Goal: Task Accomplishment & Management: Manage account settings

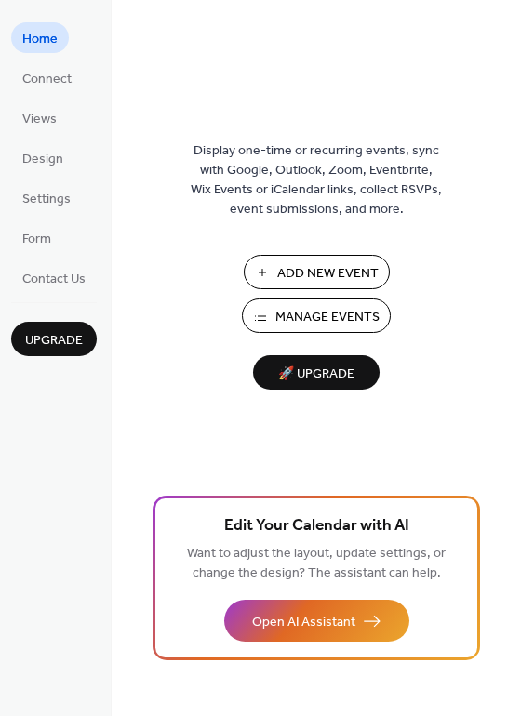
click at [328, 318] on span "Manage Events" at bounding box center [327, 318] width 104 height 20
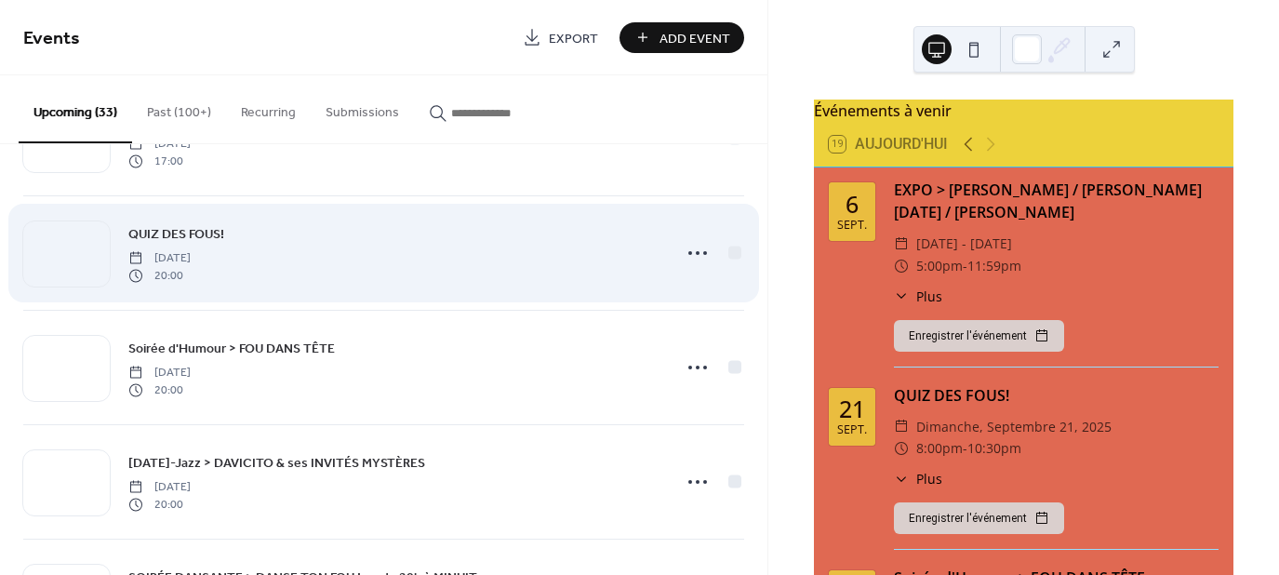
scroll to position [93, 0]
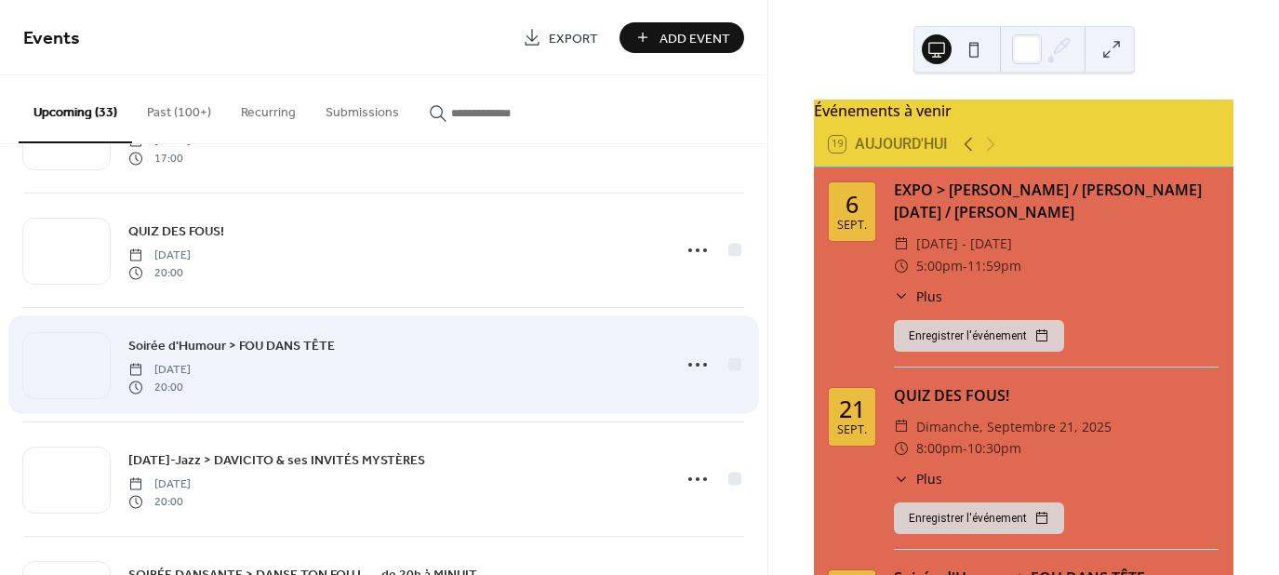
click at [244, 342] on span "Soirée d'Humour > FOU DANS TÊTE" at bounding box center [231, 347] width 206 height 20
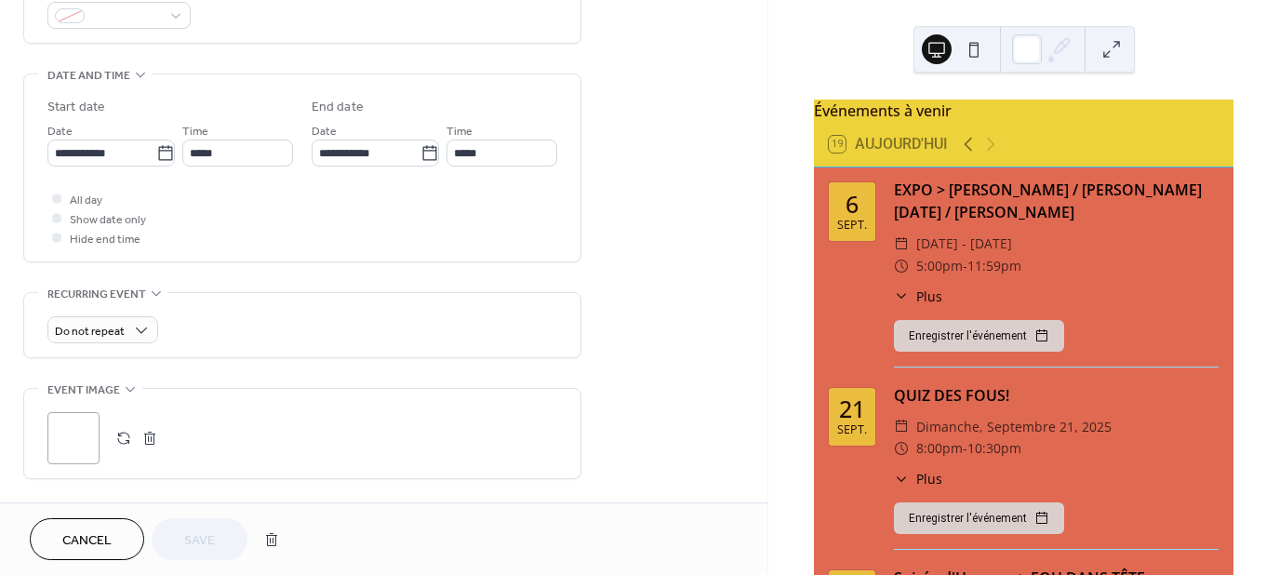
scroll to position [558, 0]
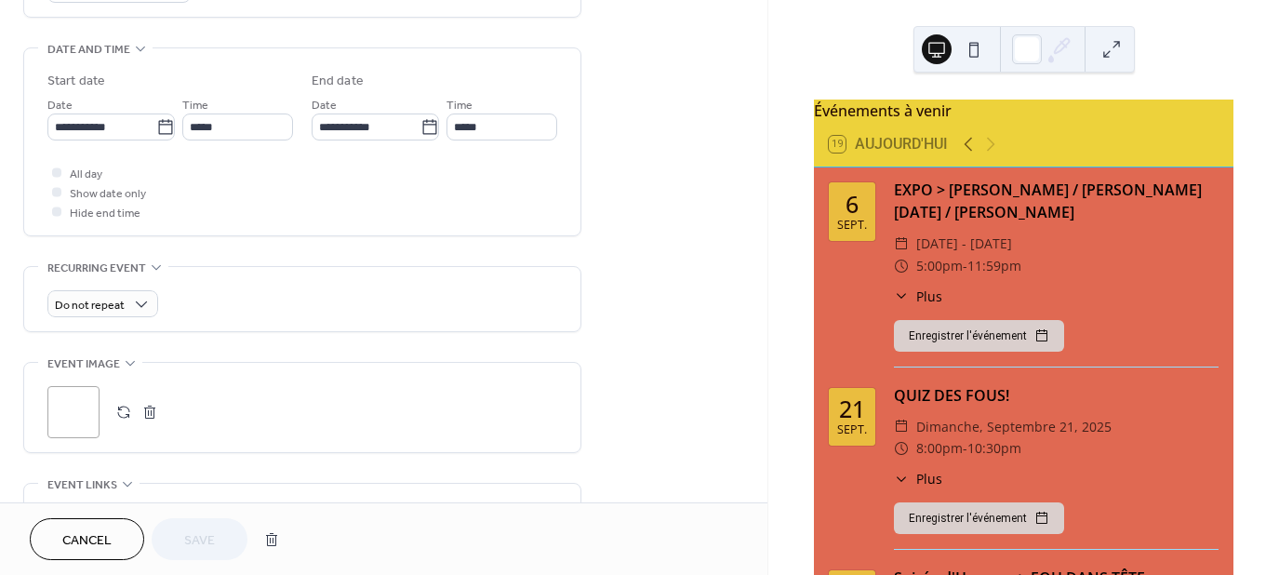
click at [147, 411] on button "button" at bounding box center [150, 412] width 26 height 26
click at [86, 410] on icon at bounding box center [74, 412] width 30 height 30
click at [202, 539] on span "Save" at bounding box center [199, 541] width 31 height 20
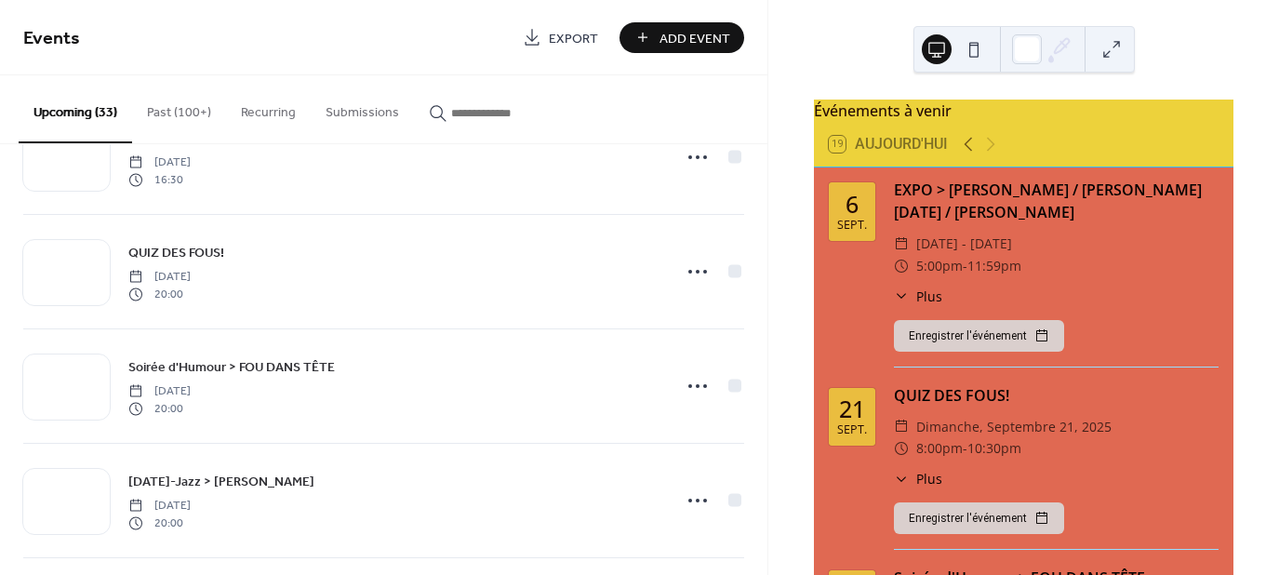
scroll to position [1581, 0]
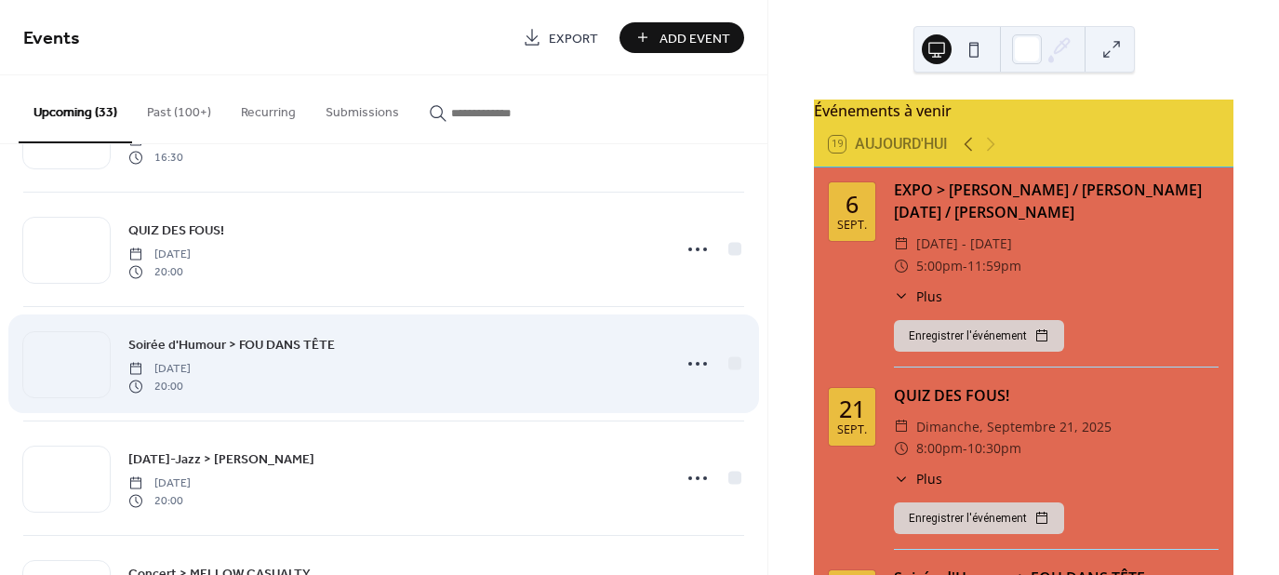
click at [200, 345] on span "Soirée d'Humour > FOU DANS TÊTE" at bounding box center [231, 346] width 206 height 20
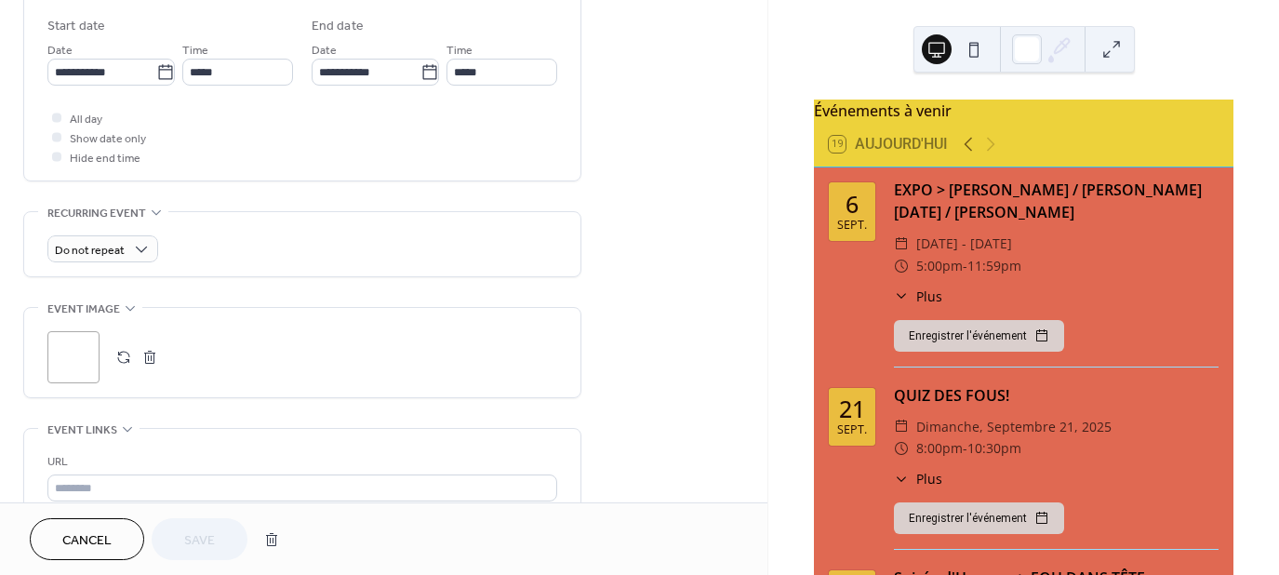
scroll to position [651, 0]
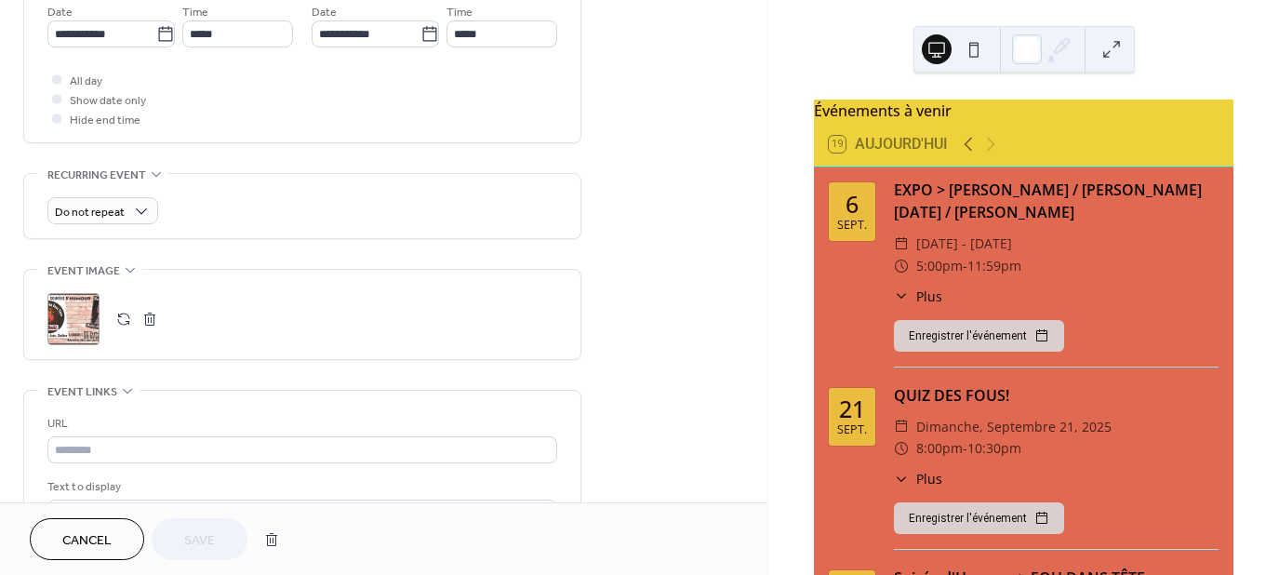
click at [152, 316] on button "button" at bounding box center [150, 319] width 26 height 26
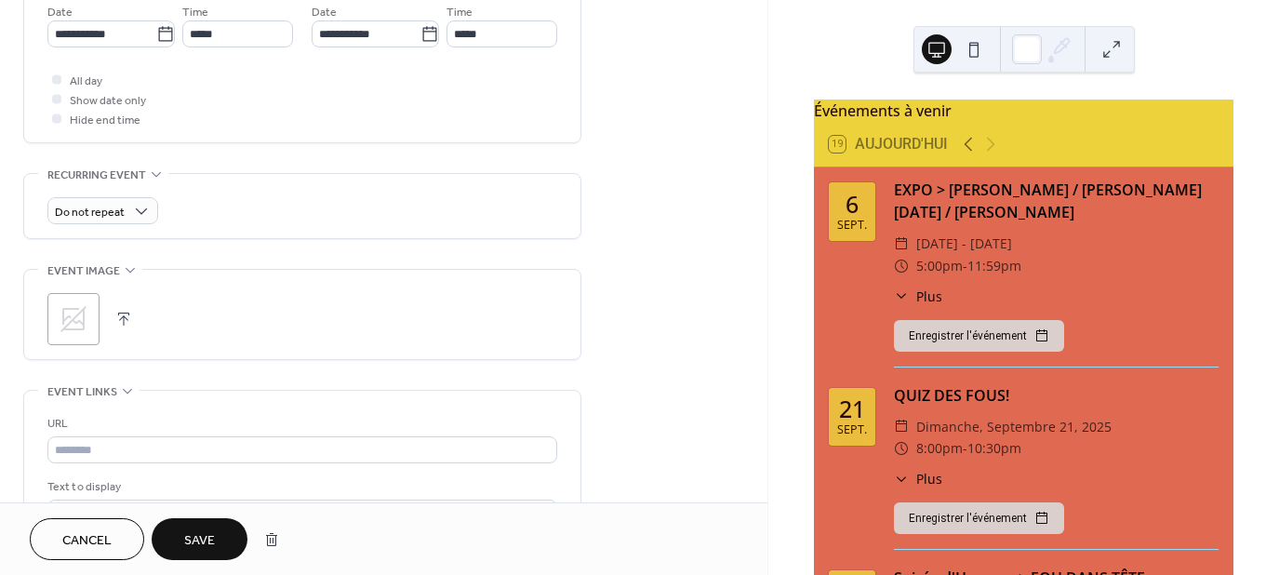
click at [81, 317] on icon at bounding box center [74, 319] width 30 height 30
click at [189, 537] on span "Save" at bounding box center [199, 541] width 31 height 20
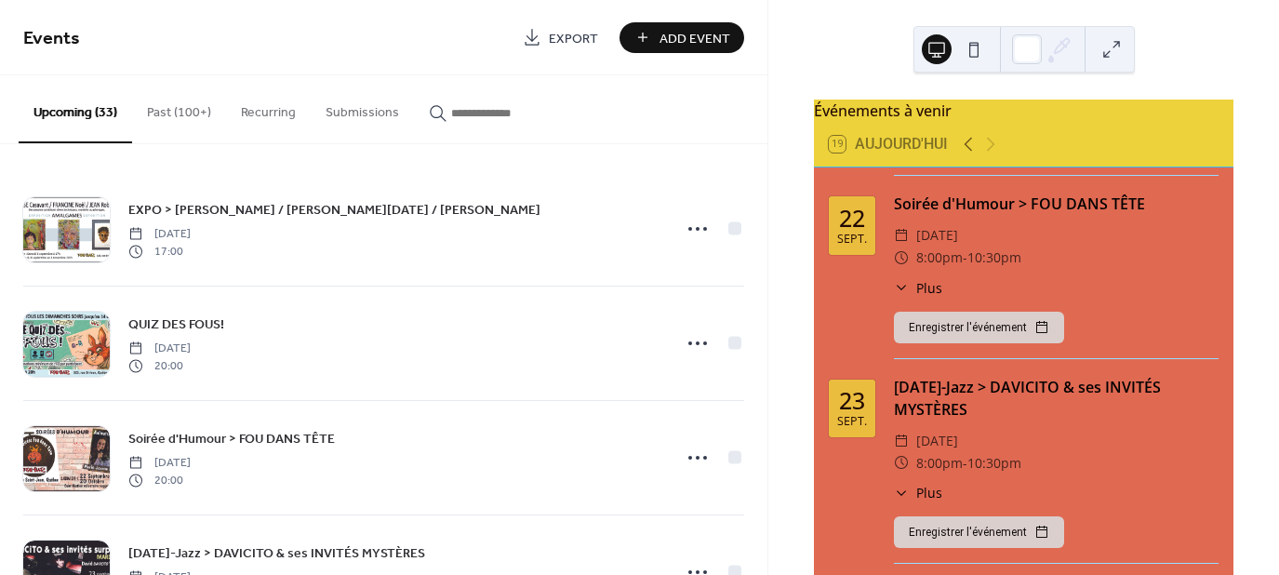
scroll to position [372, 0]
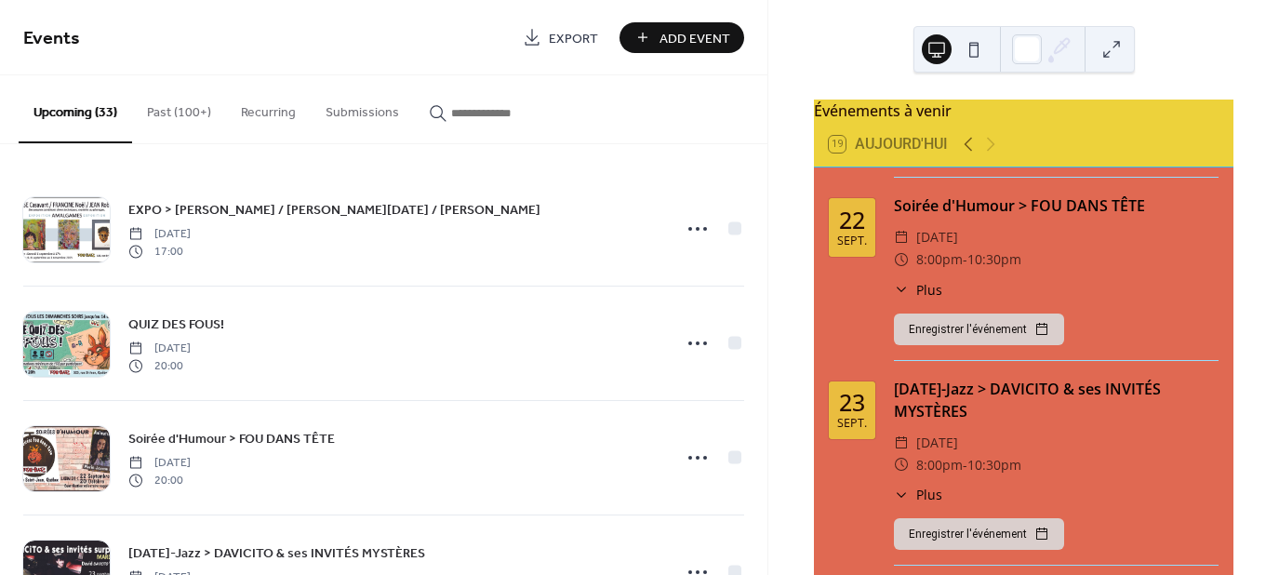
click at [948, 341] on button "Enregistrer l'événement" at bounding box center [979, 329] width 170 height 32
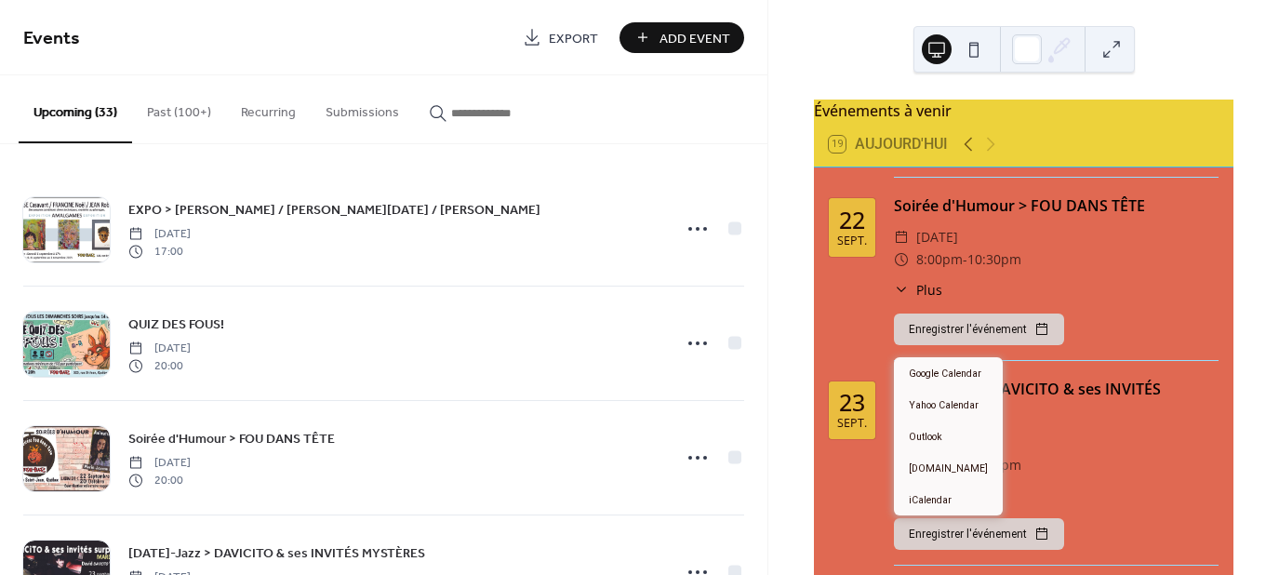
click at [931, 298] on span "Plus" at bounding box center [929, 290] width 26 height 20
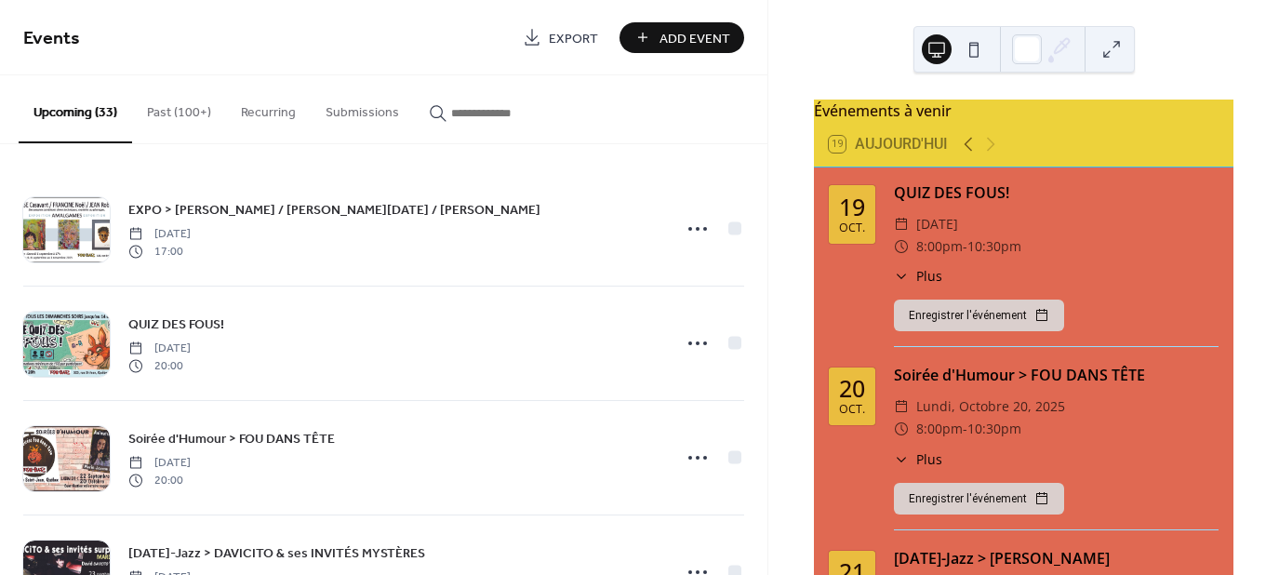
scroll to position [3162, 0]
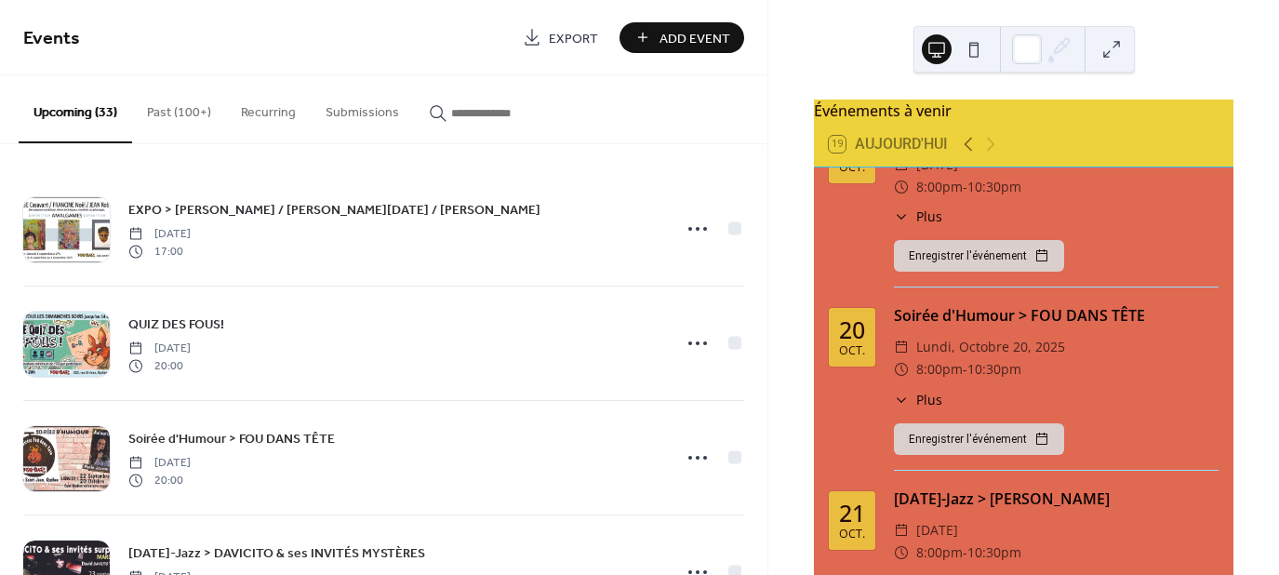
click at [927, 402] on span "Plus" at bounding box center [929, 400] width 26 height 20
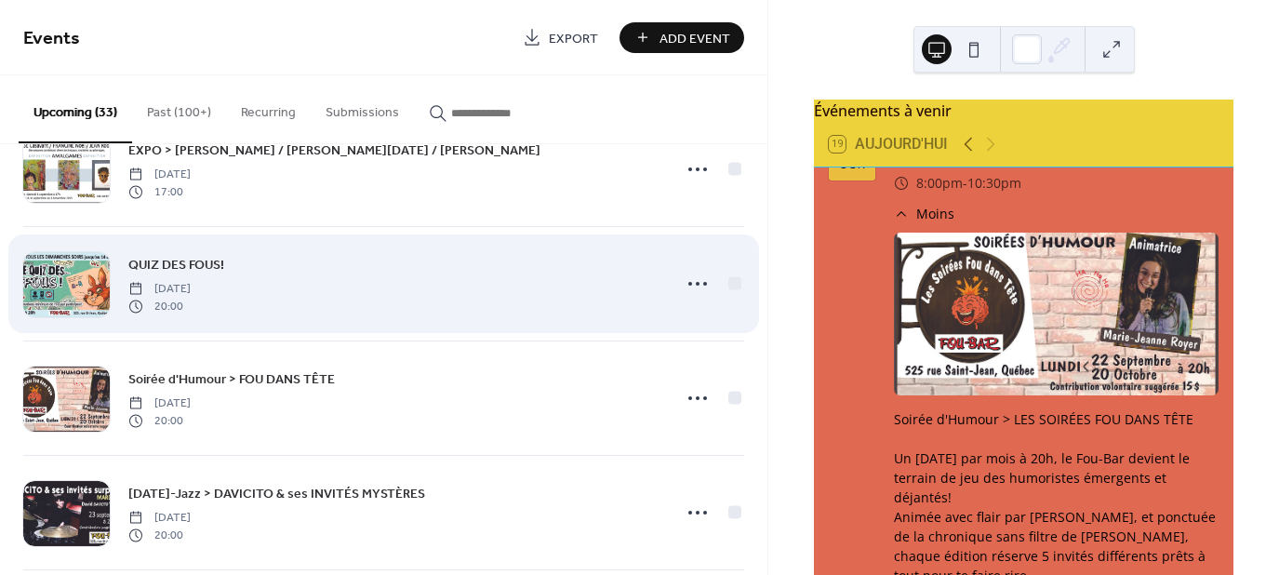
scroll to position [0, 0]
